Goal: Obtain resource: Obtain resource

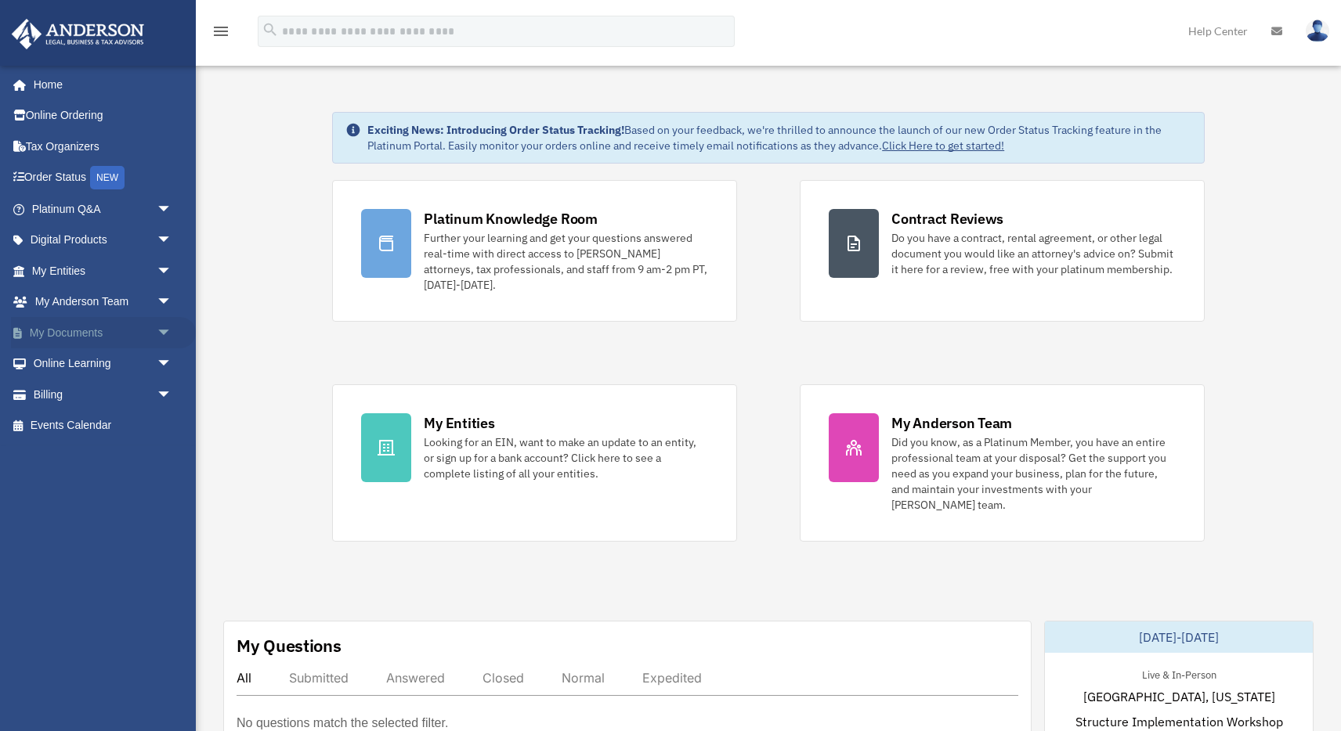
click at [93, 330] on link "My Documents arrow_drop_down" at bounding box center [103, 332] width 185 height 31
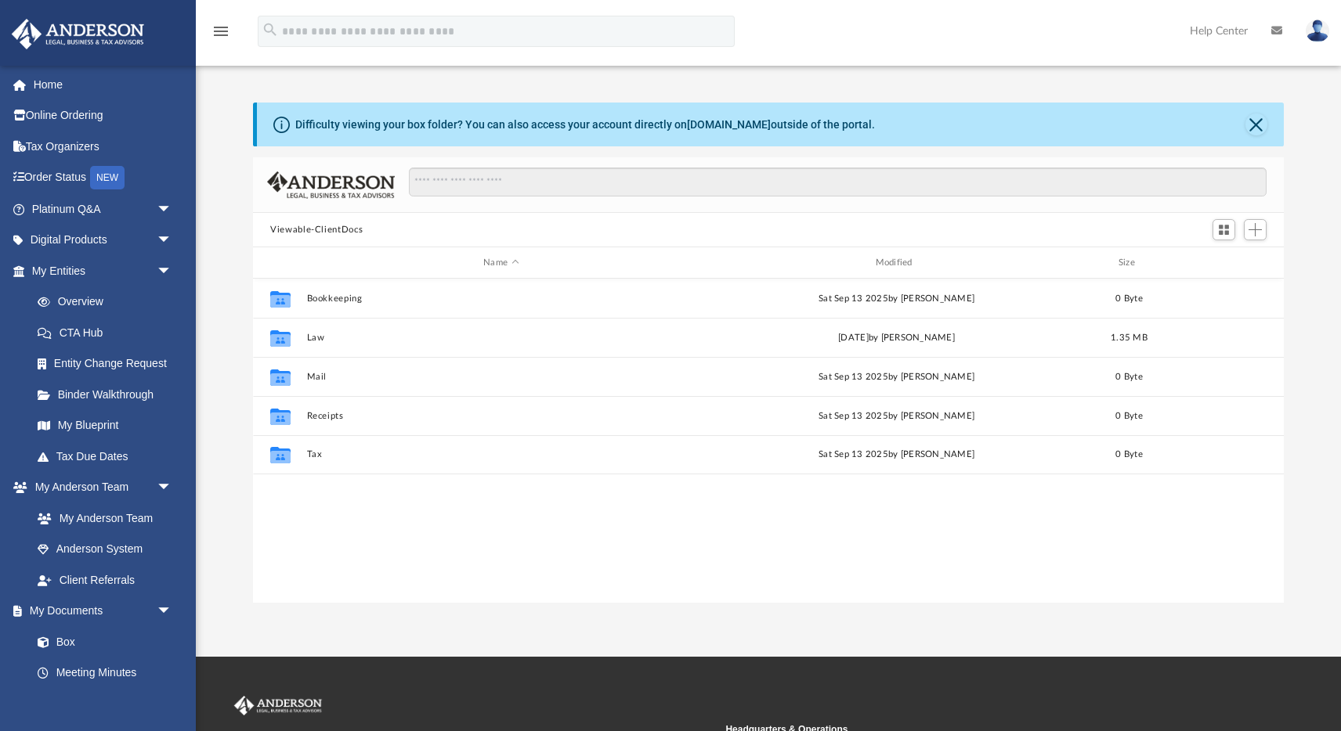
scroll to position [356, 1031]
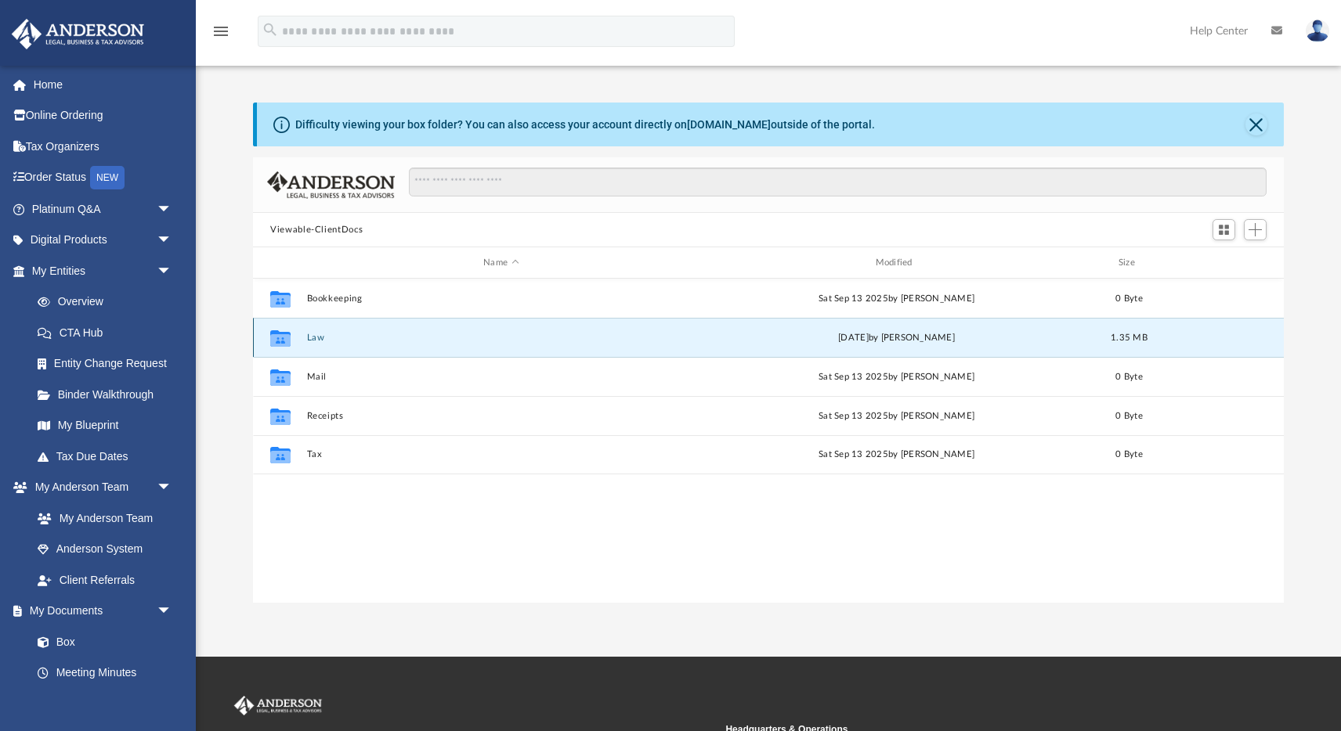
click at [317, 341] on button "Law" at bounding box center [501, 338] width 388 height 10
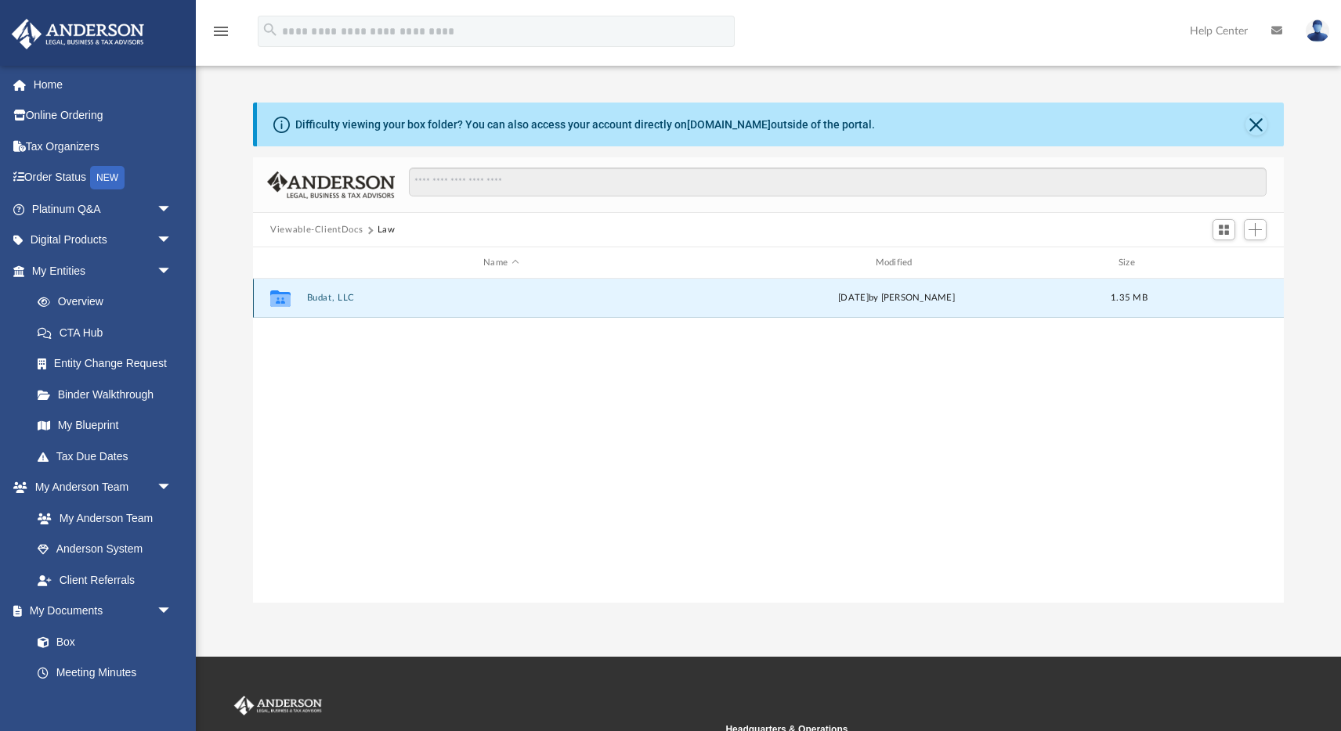
click at [331, 299] on button "Budat, LLC" at bounding box center [501, 298] width 388 height 10
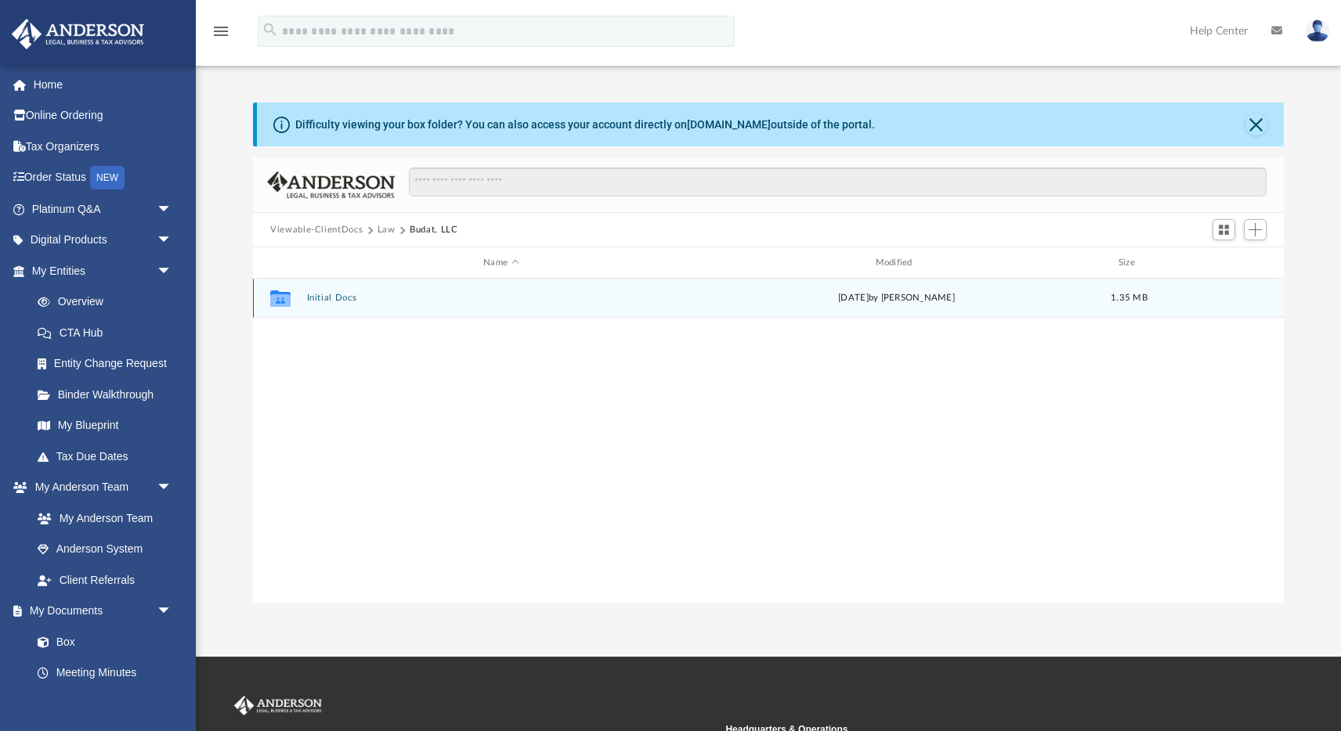
click at [331, 299] on button "Initial Docs" at bounding box center [501, 298] width 388 height 10
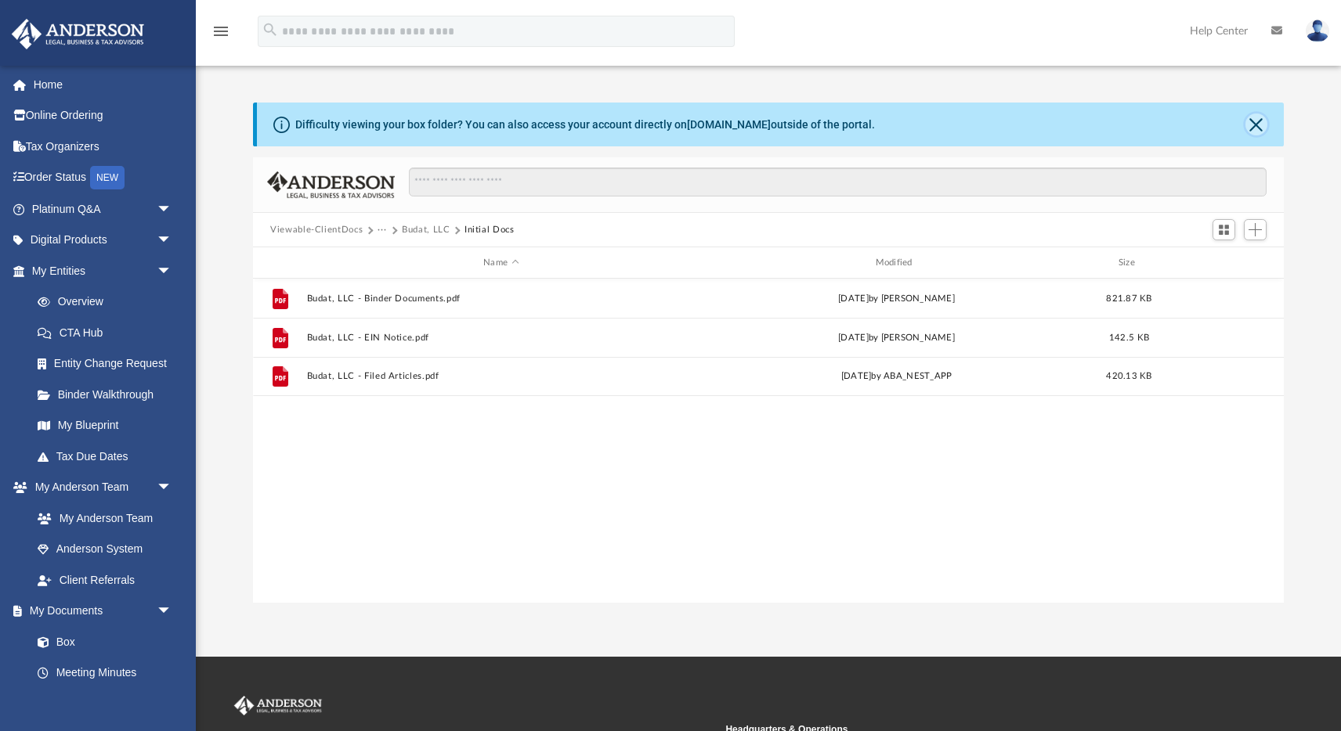
click at [1262, 119] on button "Close" at bounding box center [1256, 125] width 22 height 22
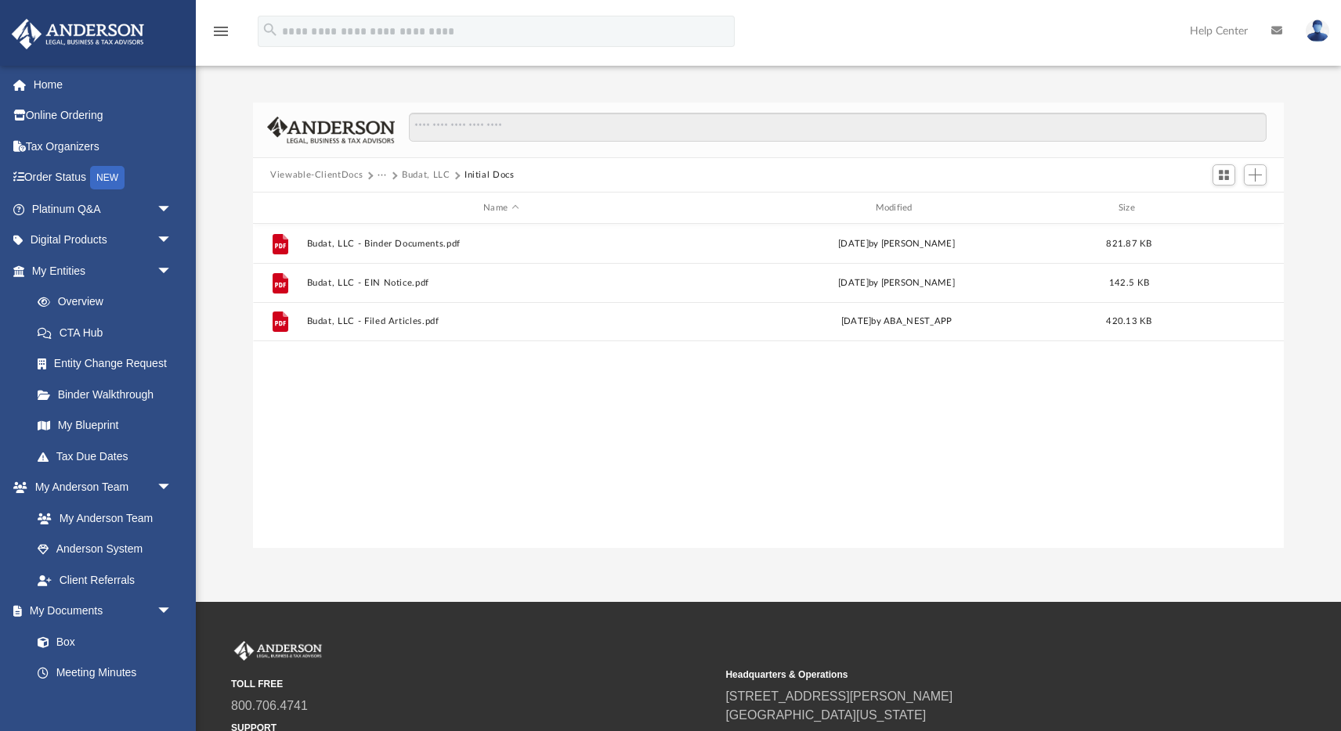
click at [488, 175] on button "Initial Docs" at bounding box center [489, 175] width 50 height 14
click at [82, 268] on link "My Entities arrow_drop_down" at bounding box center [103, 270] width 185 height 31
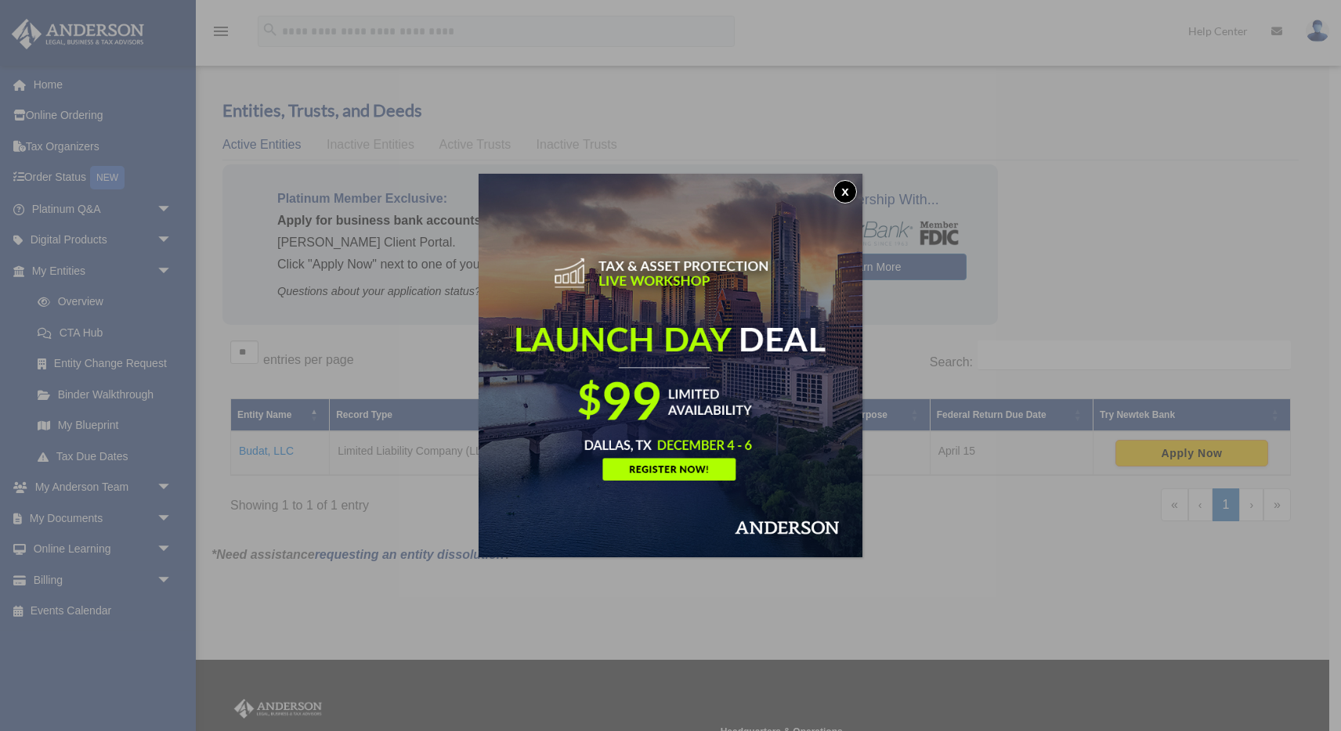
click at [843, 197] on button "x" at bounding box center [844, 191] width 23 height 23
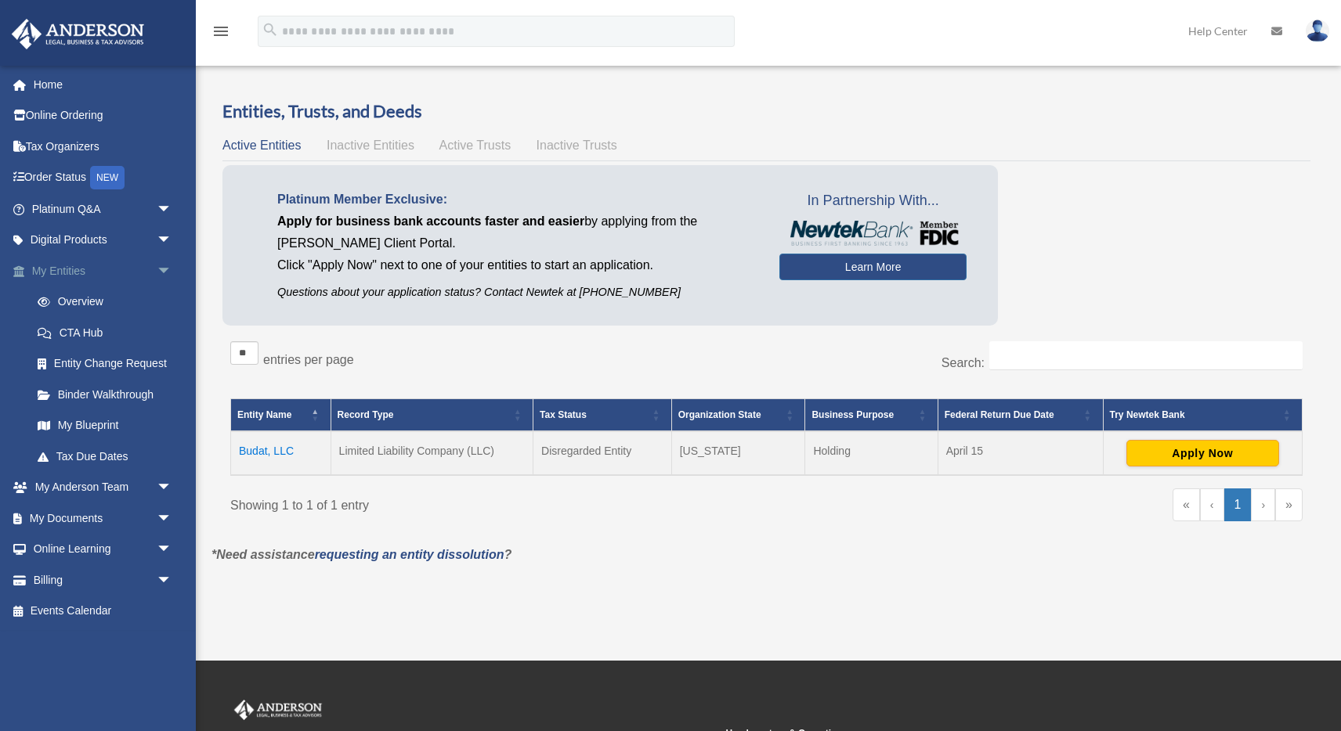
click at [141, 268] on link "My Entities arrow_drop_down" at bounding box center [103, 270] width 185 height 31
click at [175, 267] on span "arrow_drop_down" at bounding box center [172, 271] width 31 height 32
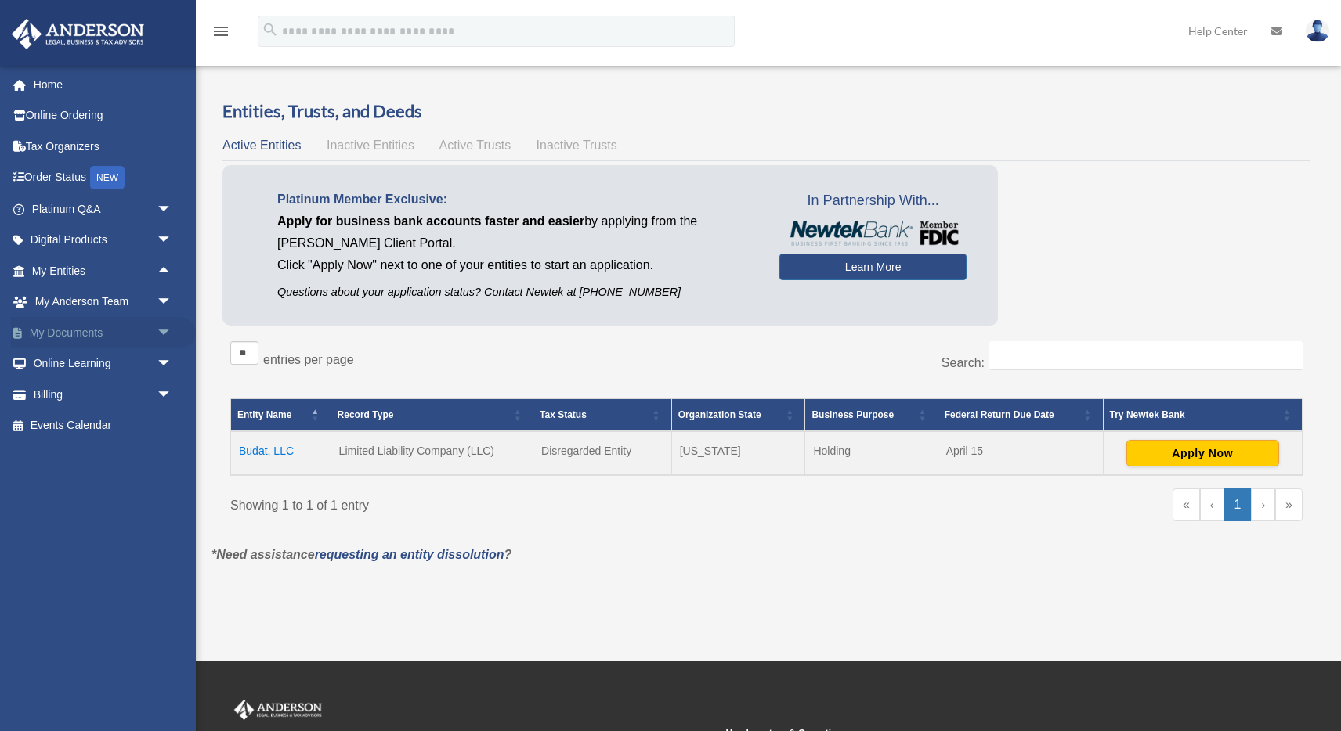
click at [87, 330] on link "My Documents arrow_drop_down" at bounding box center [103, 332] width 185 height 31
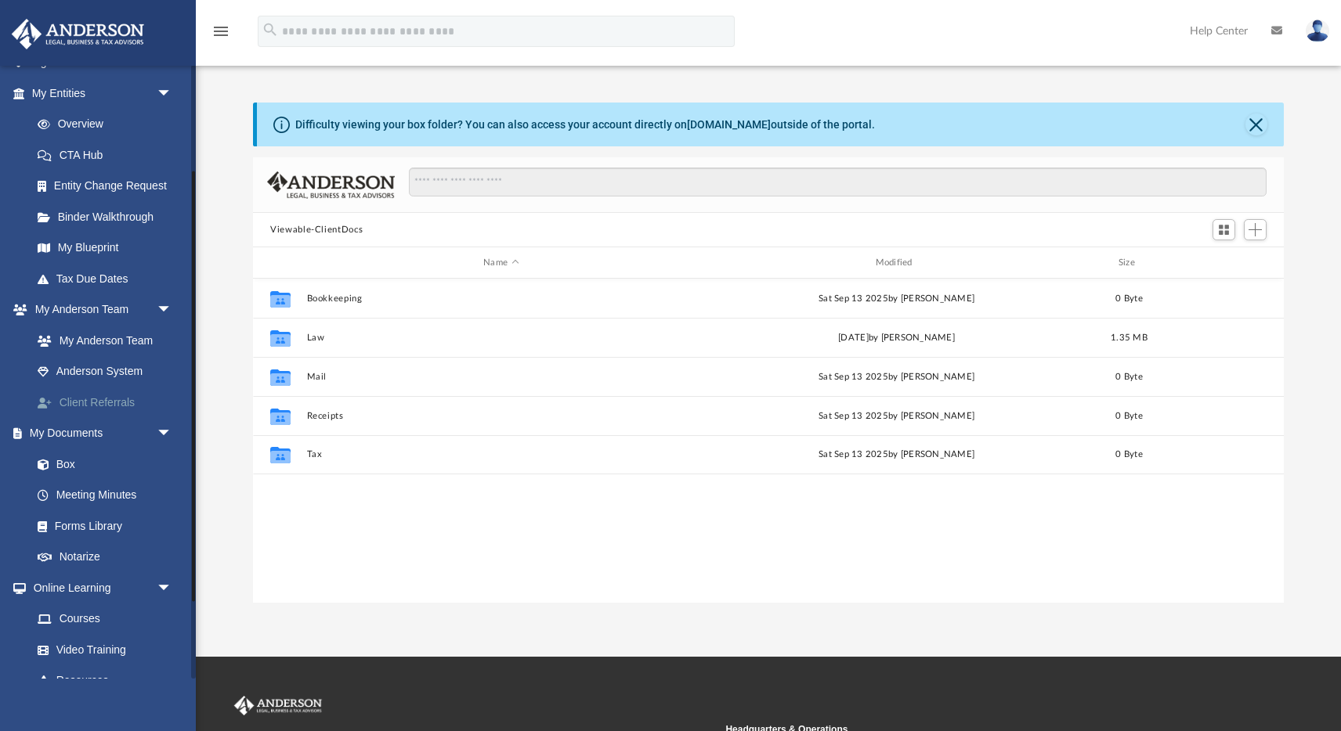
scroll to position [237, 0]
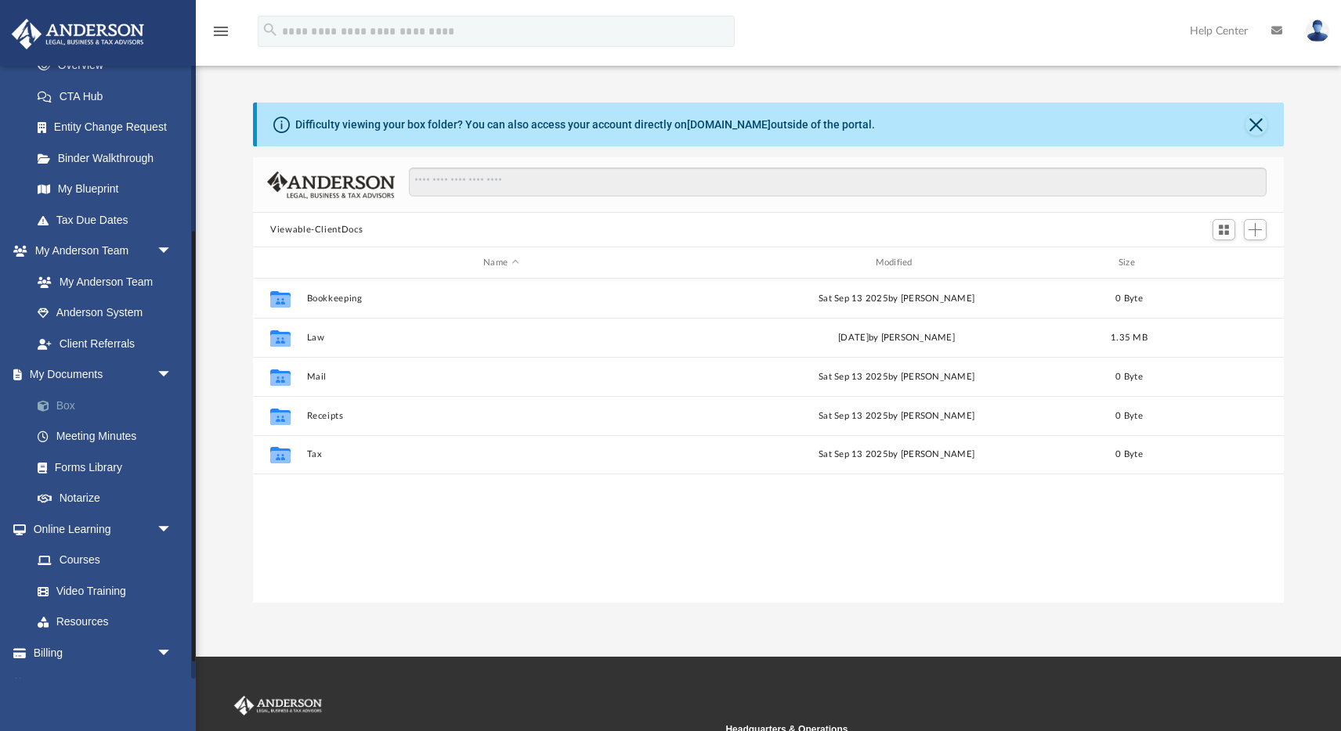
click at [59, 404] on link "Box" at bounding box center [109, 405] width 174 height 31
click at [67, 401] on link "Box" at bounding box center [109, 405] width 174 height 31
click at [67, 402] on link "Box" at bounding box center [109, 405] width 174 height 31
click at [753, 125] on div "Difficulty viewing your box folder? You can also access your account directly o…" at bounding box center [585, 125] width 580 height 16
drag, startPoint x: 753, startPoint y: 125, endPoint x: 710, endPoint y: 121, distance: 43.2
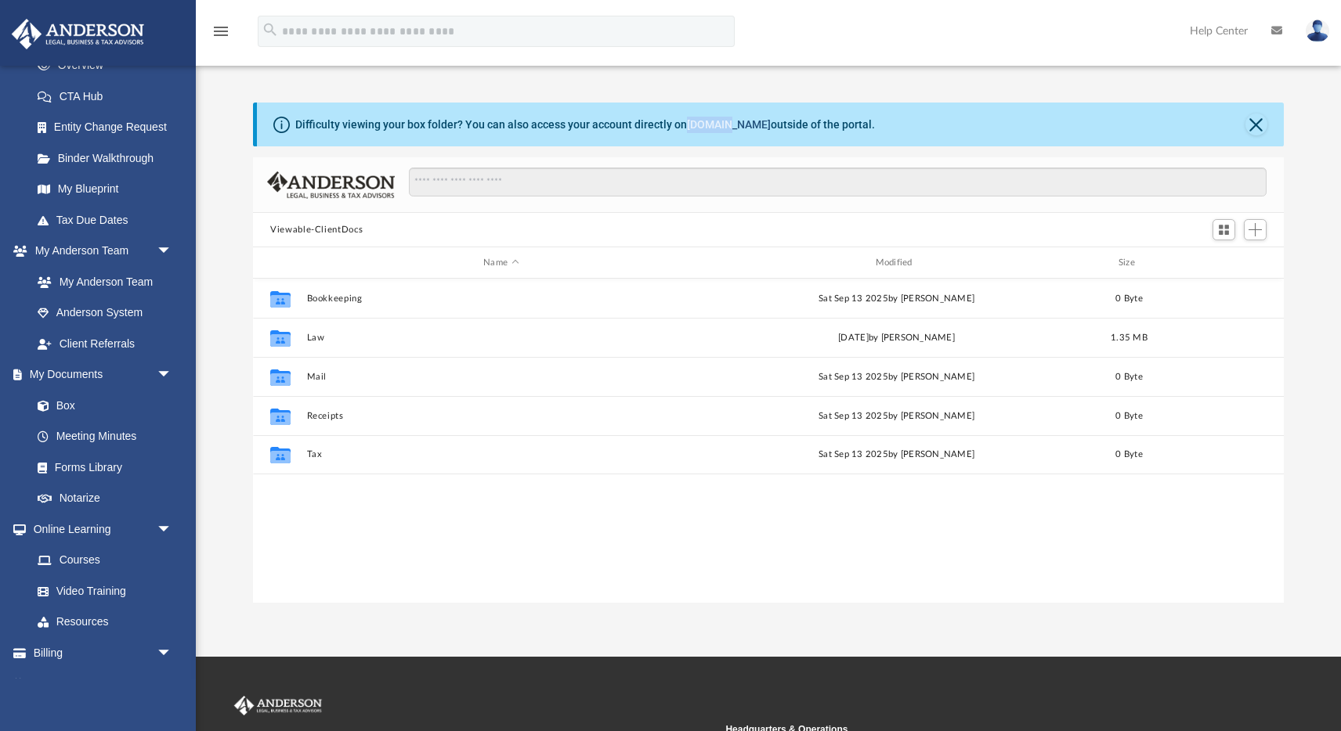
click at [710, 121] on div "Difficulty viewing your box folder? You can also access your account directly o…" at bounding box center [585, 125] width 580 height 16
copy link "box.com"
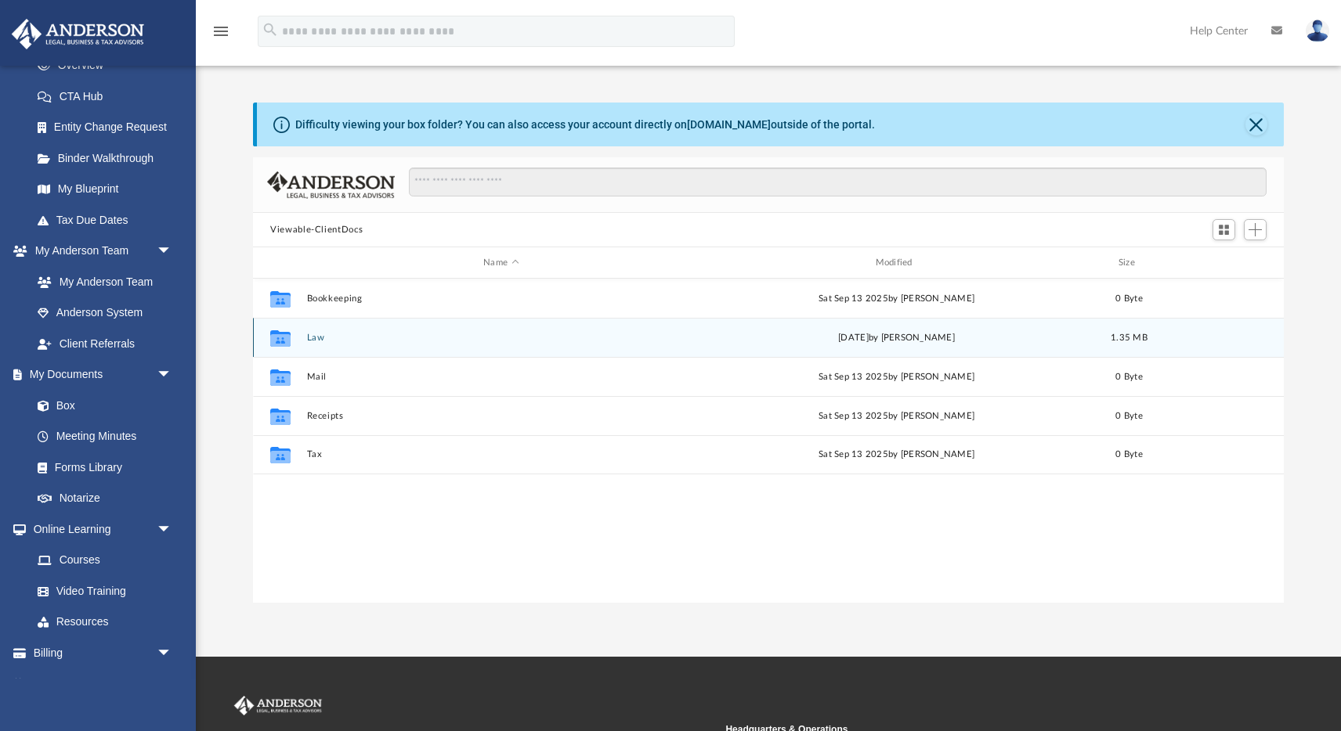
click at [289, 341] on icon "grid" at bounding box center [280, 340] width 20 height 13
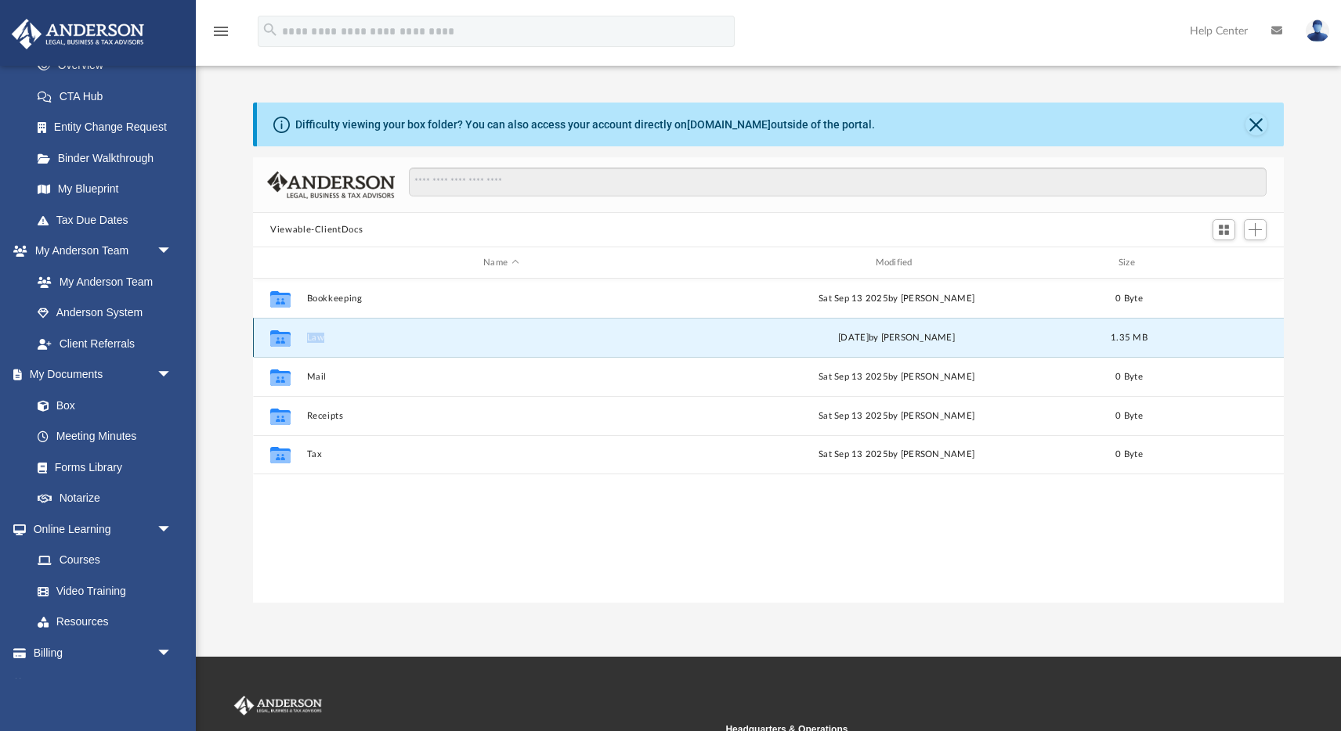
click at [289, 341] on icon "grid" at bounding box center [280, 340] width 20 height 13
click at [317, 333] on button "Law" at bounding box center [501, 338] width 388 height 10
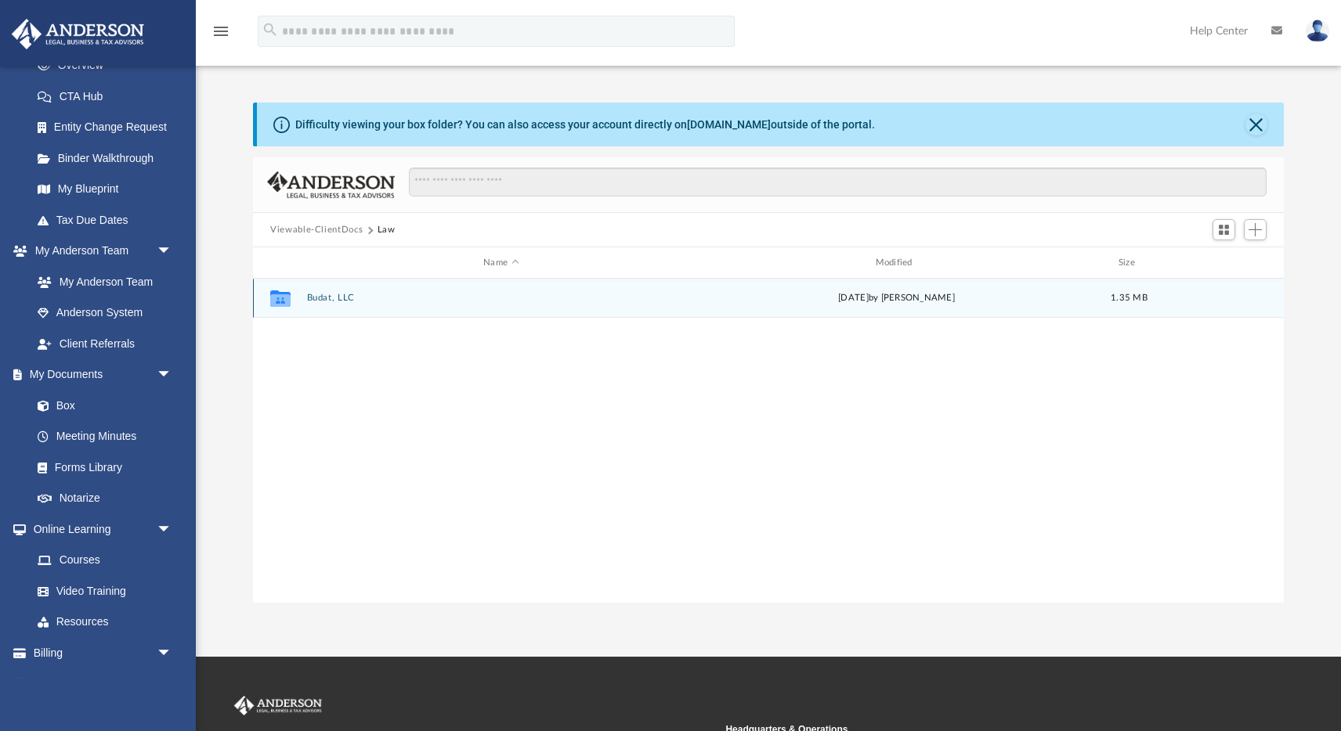
click at [325, 291] on div "Collaborated Folder Budat, LLC [DATE] by [PERSON_NAME] 1.35 MB" at bounding box center [768, 298] width 1031 height 39
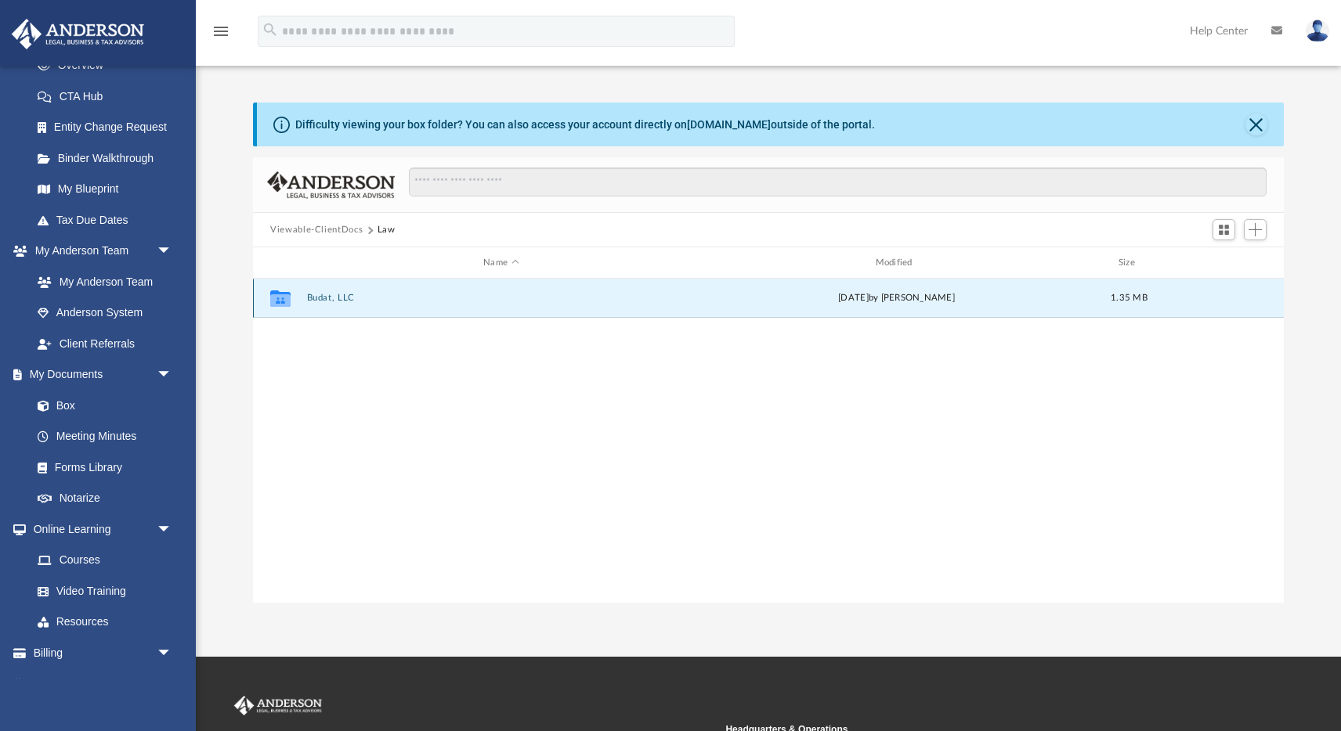
click at [325, 300] on button "Budat, LLC" at bounding box center [501, 298] width 388 height 10
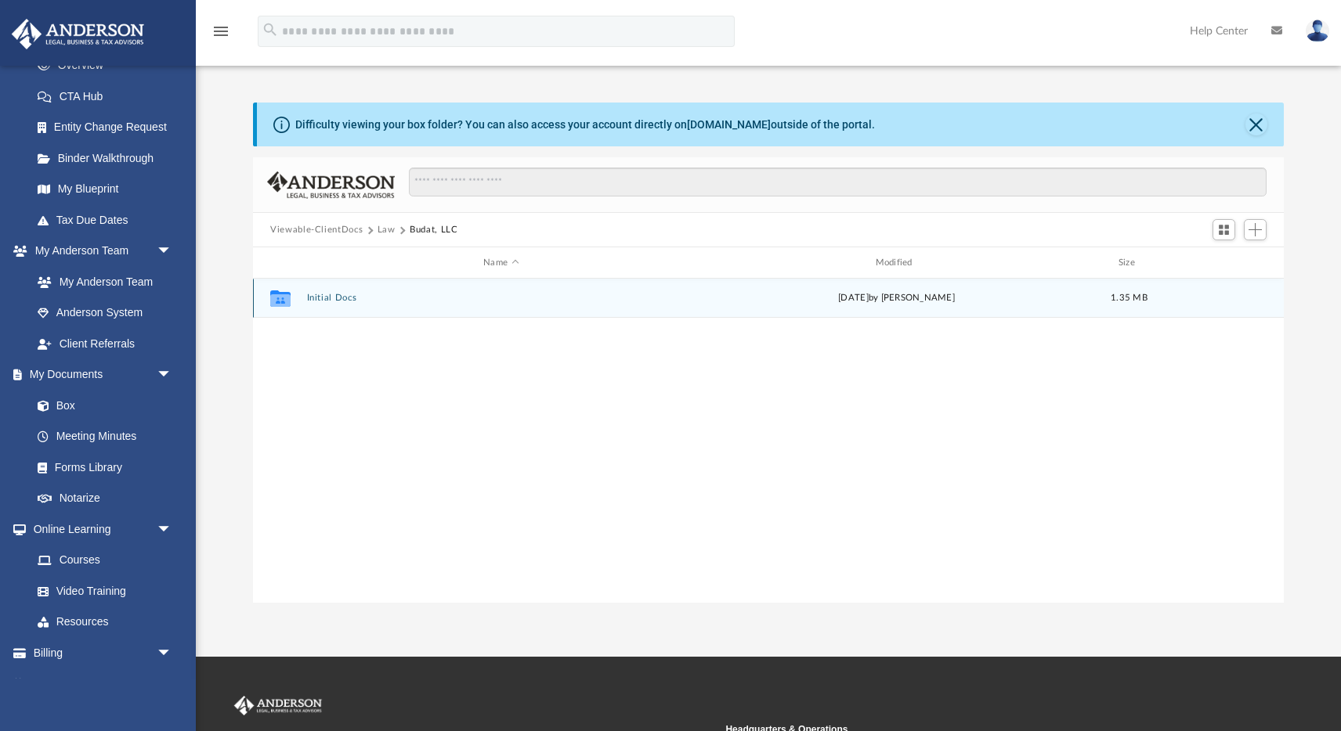
click at [325, 300] on button "Initial Docs" at bounding box center [501, 298] width 388 height 10
